Goal: Task Accomplishment & Management: Use online tool/utility

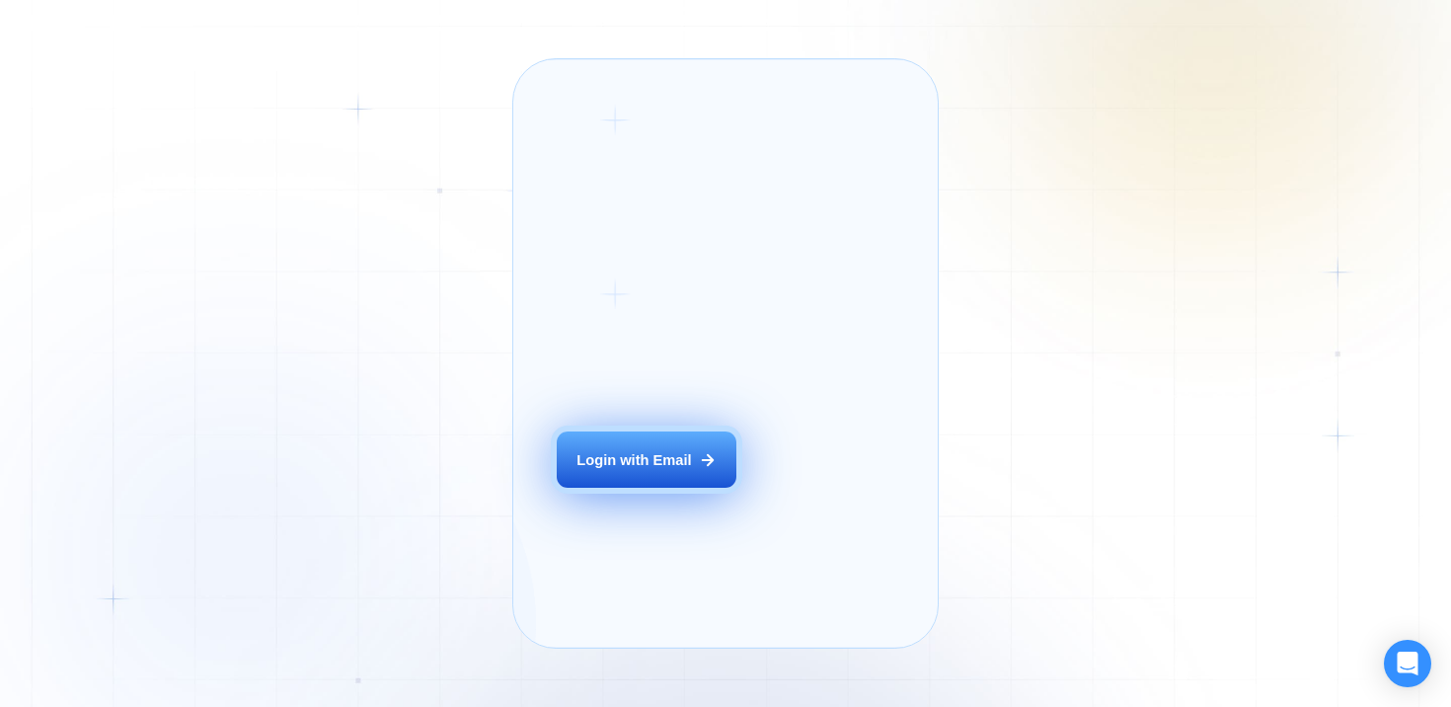
click at [664, 470] on div "Login with Email" at bounding box center [633, 460] width 115 height 20
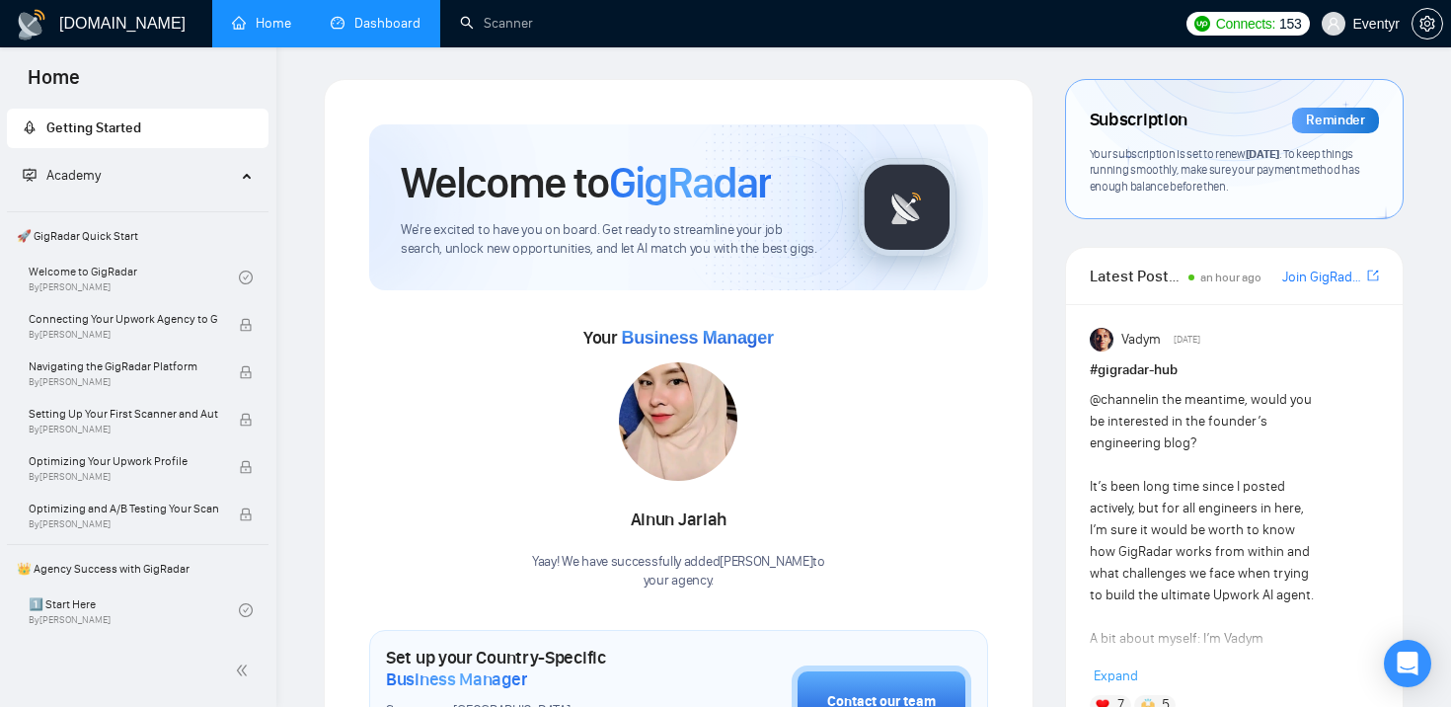
click at [365, 24] on link "Dashboard" at bounding box center [376, 23] width 90 height 17
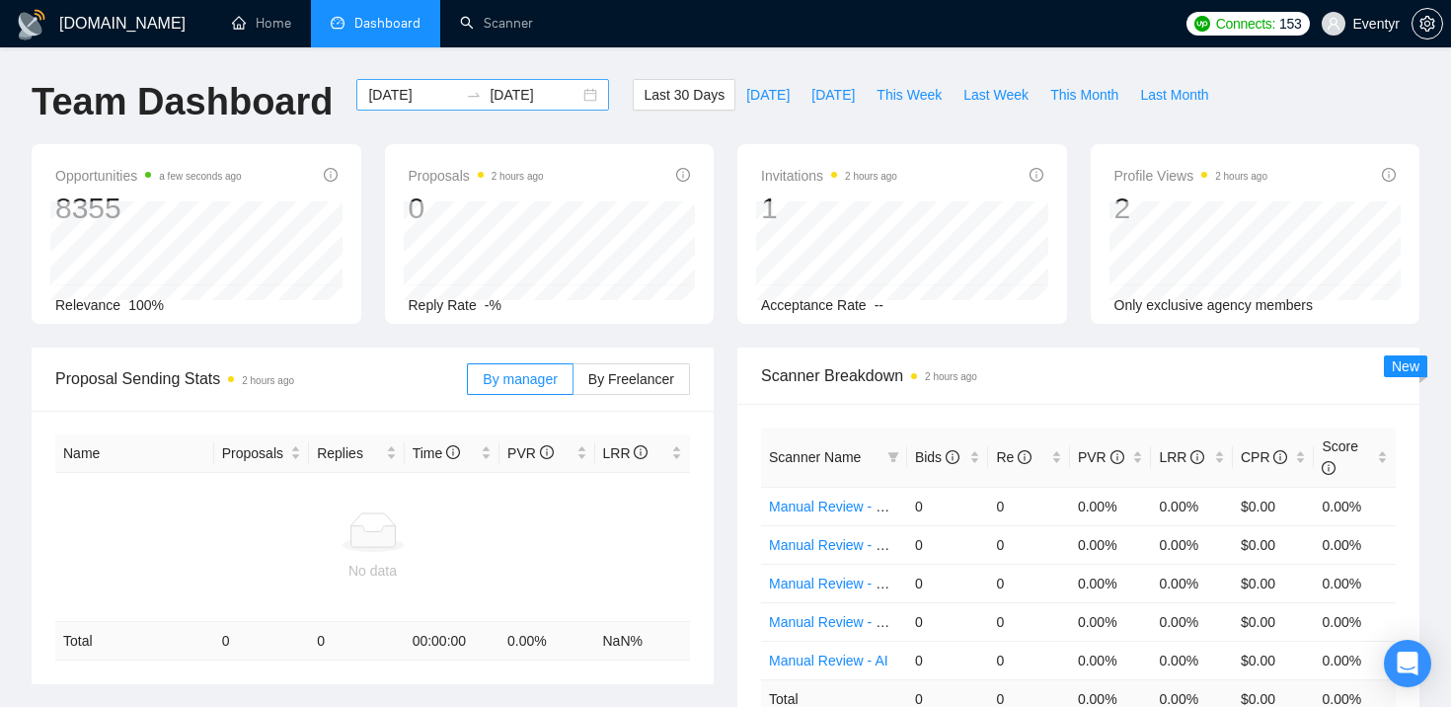
click at [427, 94] on input "2025-09-08" at bounding box center [413, 95] width 90 height 22
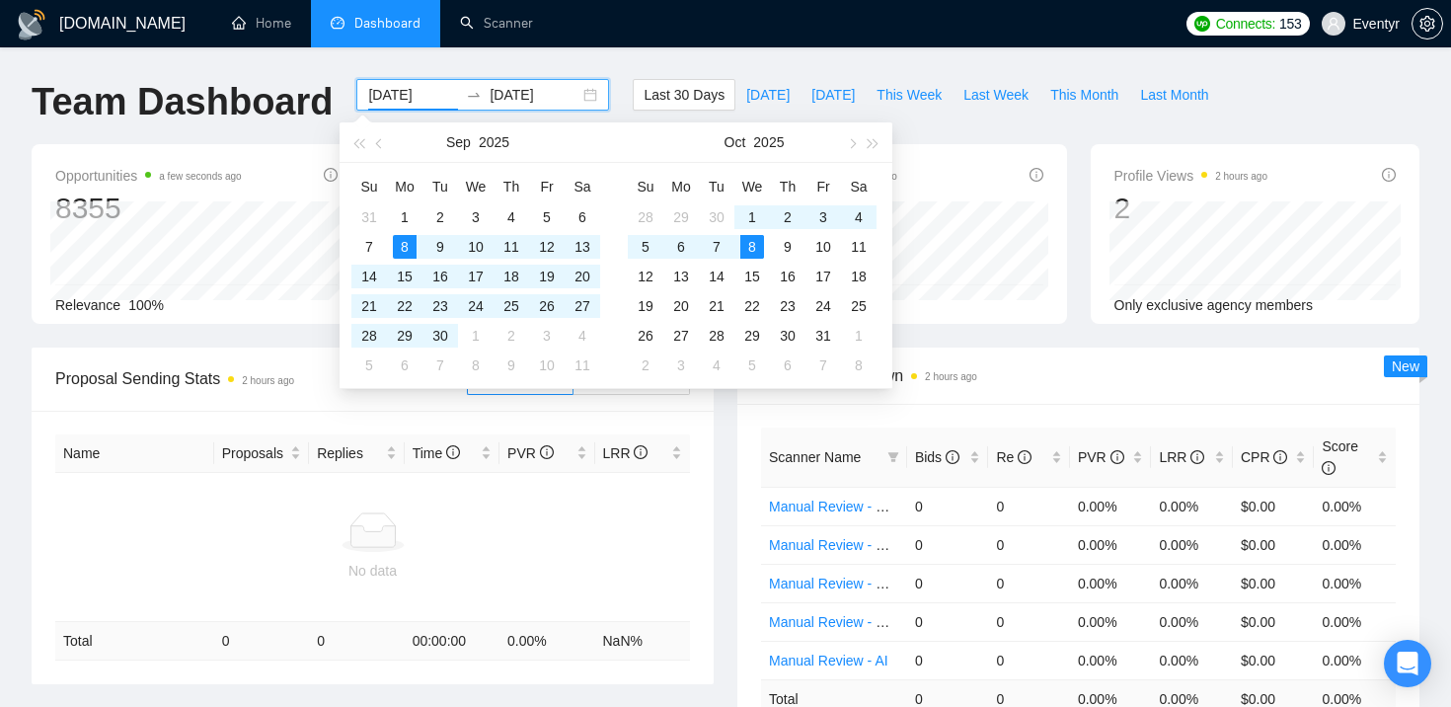
click at [775, 56] on div "GigRadar.io Home Dashboard Scanner Connects: 153 Eventyr Team Dashboard 2025-09…" at bounding box center [725, 648] width 1451 height 1297
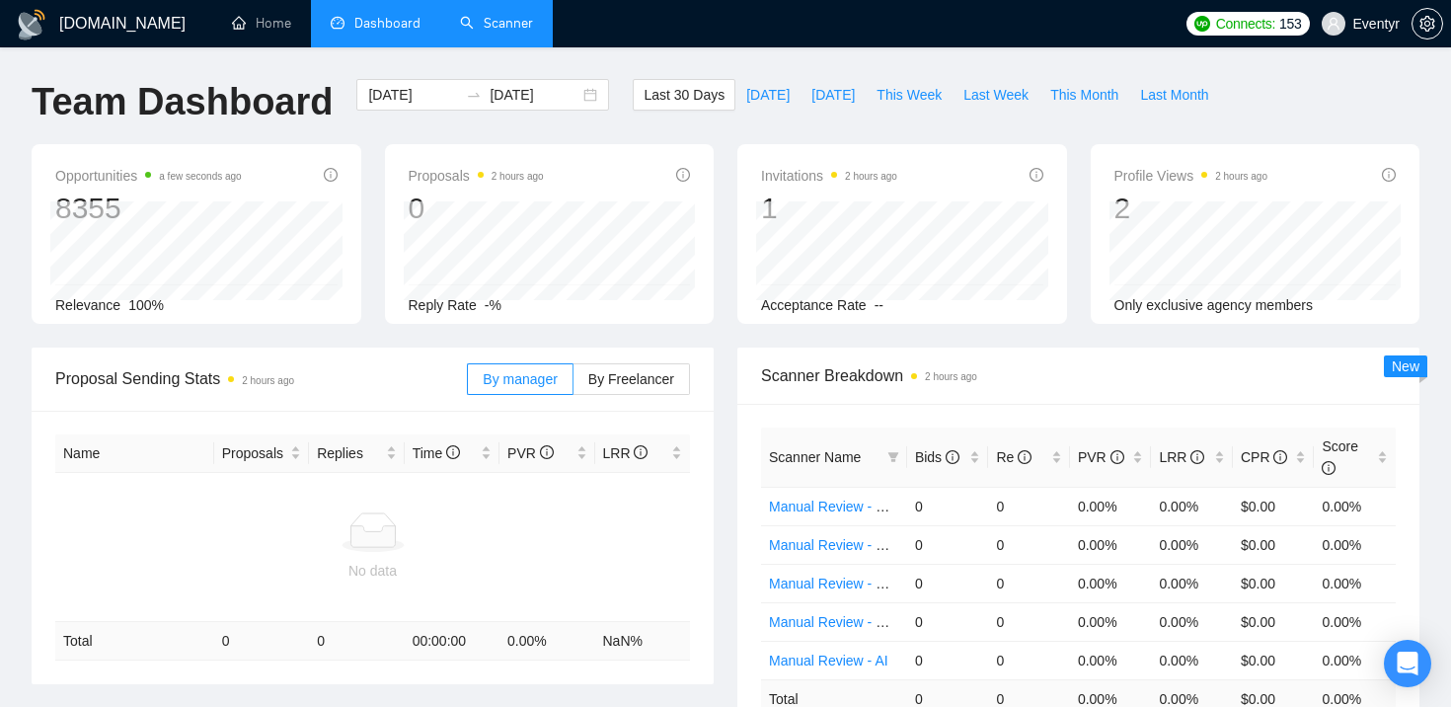
click at [508, 32] on link "Scanner" at bounding box center [496, 23] width 73 height 17
